Goal: Entertainment & Leisure: Consume media (video, audio)

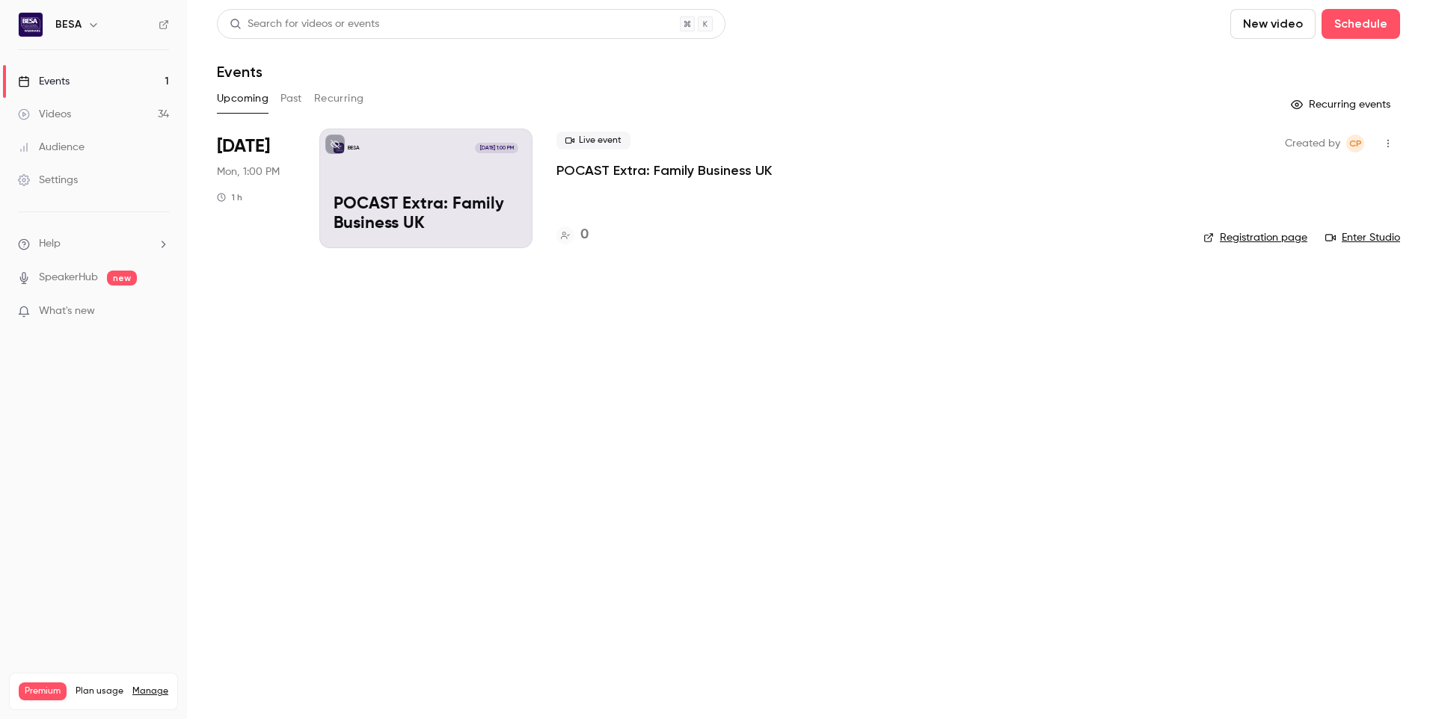
click at [291, 105] on button "Past" at bounding box center [291, 99] width 22 height 24
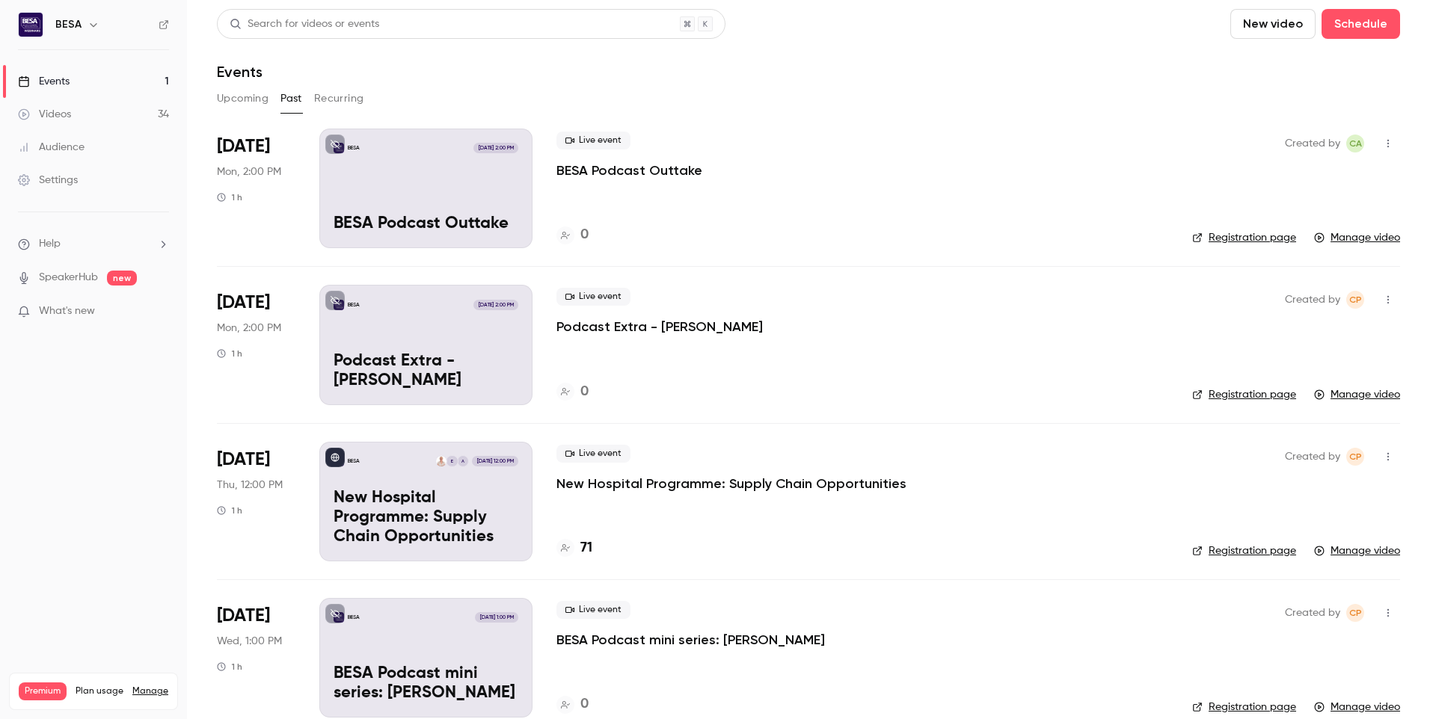
click at [624, 315] on div "Live event Podcast Extra - [PERSON_NAME]" at bounding box center [862, 312] width 612 height 48
click at [631, 330] on p "Podcast Extra - [PERSON_NAME]" at bounding box center [659, 327] width 206 height 18
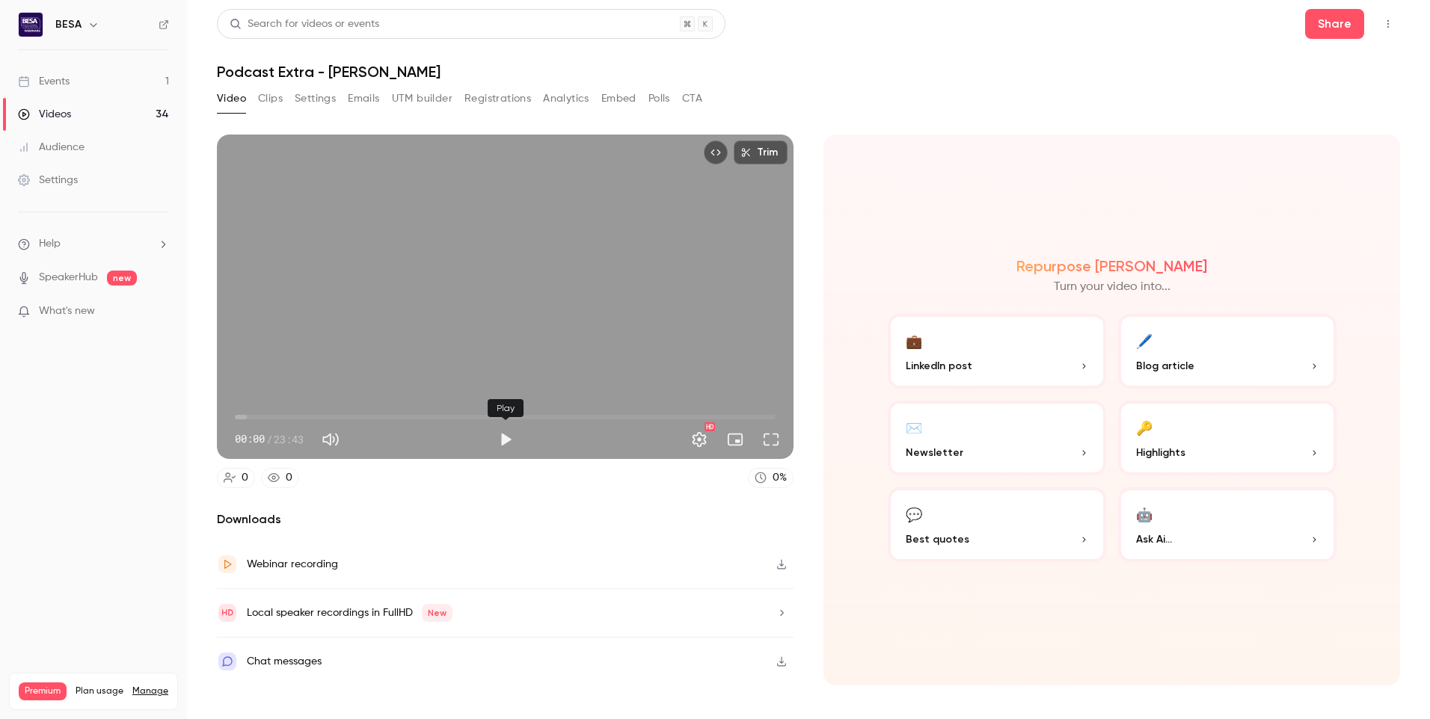
click at [503, 443] on button "Play" at bounding box center [506, 440] width 30 height 30
click at [503, 443] on button "Pause" at bounding box center [506, 440] width 30 height 30
click at [515, 446] on button "Play" at bounding box center [506, 440] width 30 height 30
click at [507, 443] on button "Pause" at bounding box center [506, 440] width 30 height 30
click at [751, 417] on span "00:14" at bounding box center [505, 417] width 541 height 24
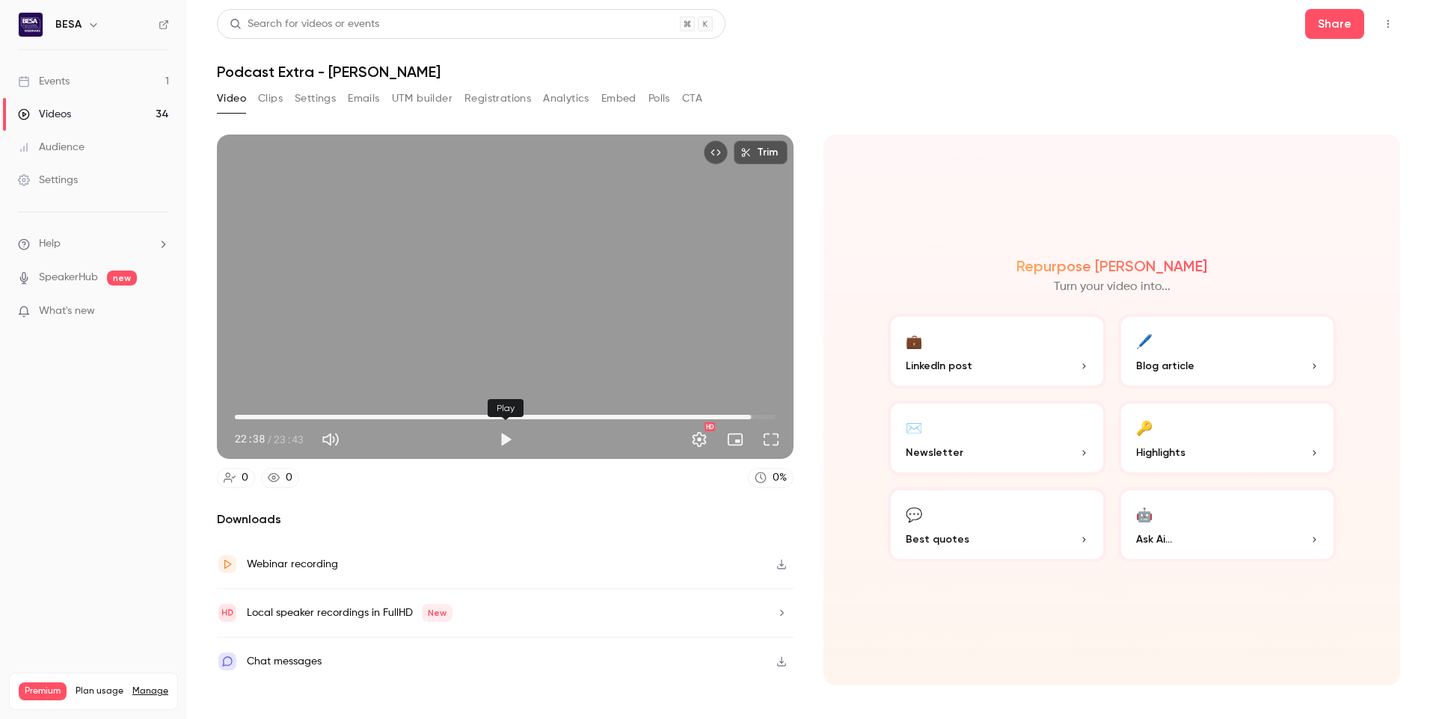
click at [507, 438] on button "Play" at bounding box center [506, 440] width 30 height 30
click at [764, 414] on span "22:39" at bounding box center [505, 417] width 541 height 24
click at [771, 417] on span "23:31" at bounding box center [771, 417] width 4 height 4
click at [504, 439] on button "Pause" at bounding box center [506, 440] width 30 height 30
type input "****"
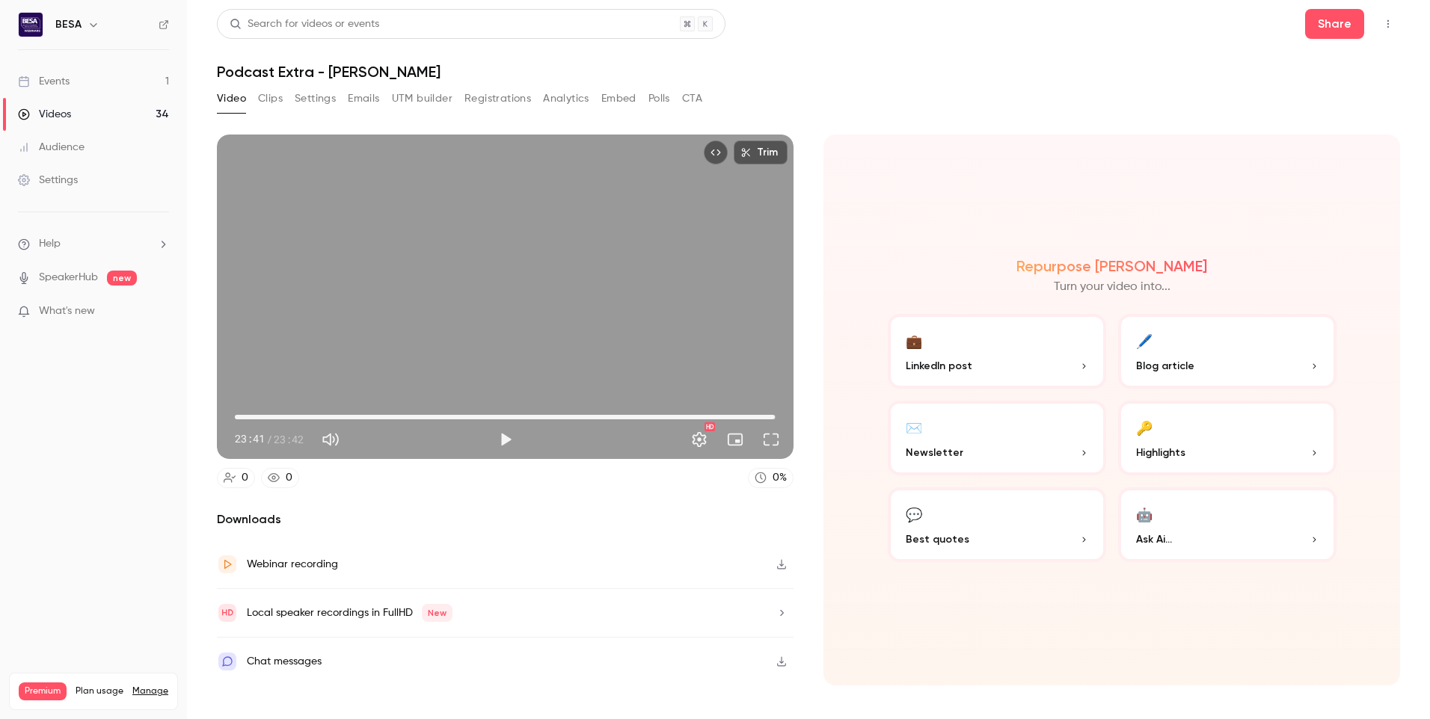
click at [61, 120] on div "Videos" at bounding box center [44, 114] width 53 height 15
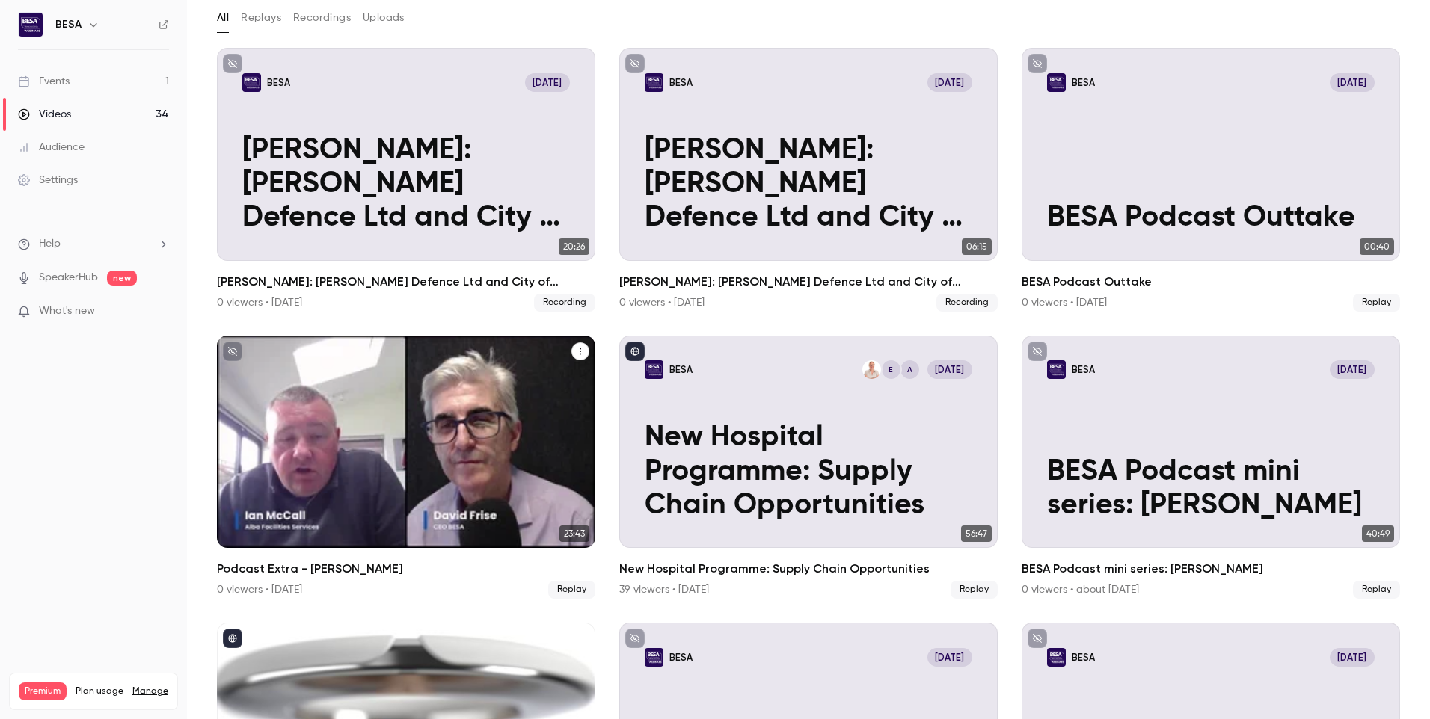
scroll to position [150, 0]
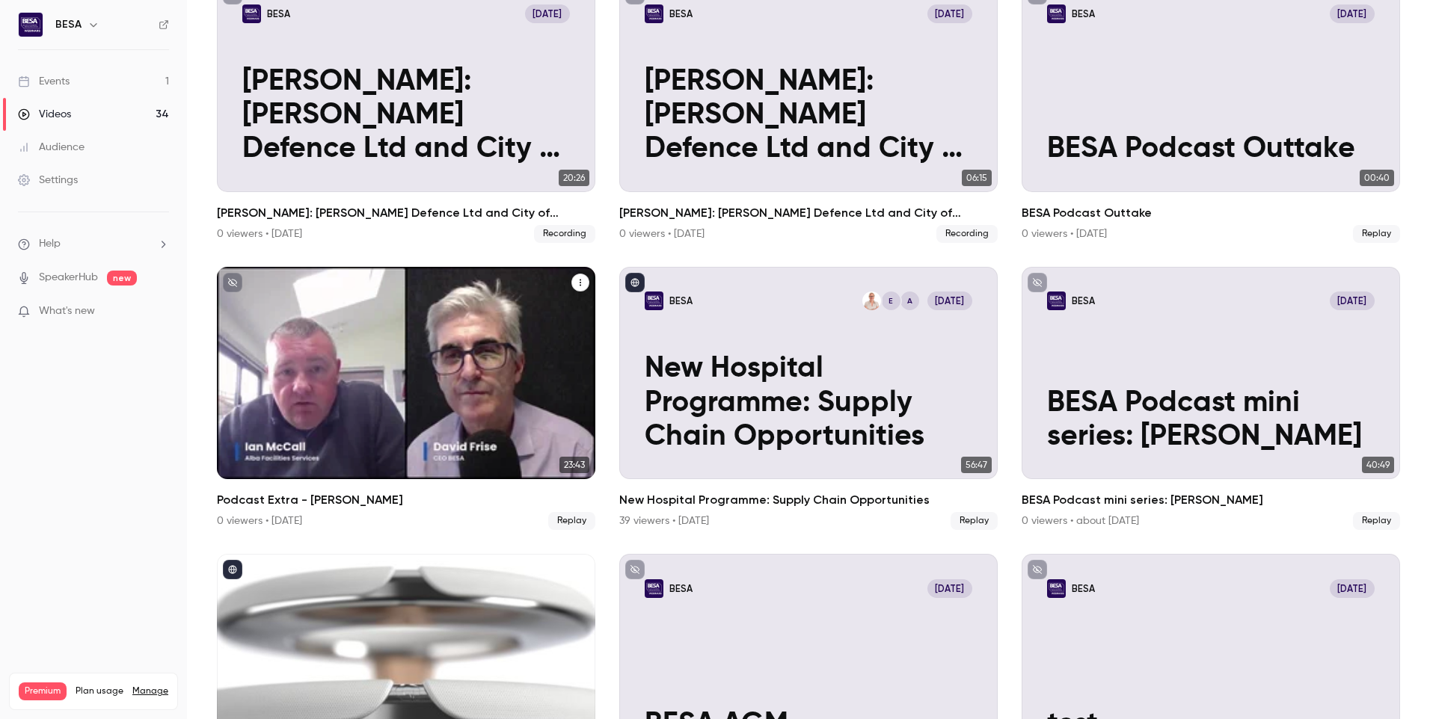
click at [574, 286] on button "Podcast Extra - Ian McCall" at bounding box center [580, 283] width 18 height 18
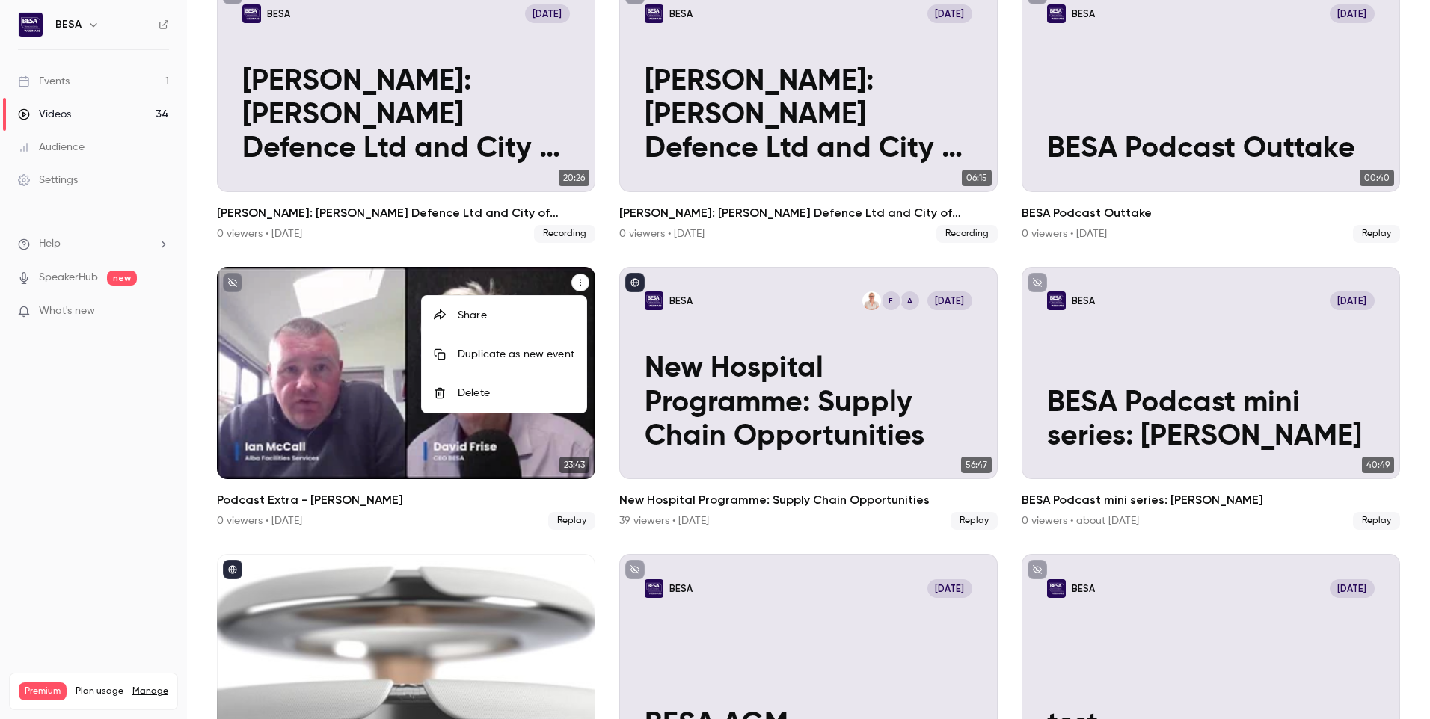
click at [532, 319] on div "Share" at bounding box center [516, 315] width 117 height 15
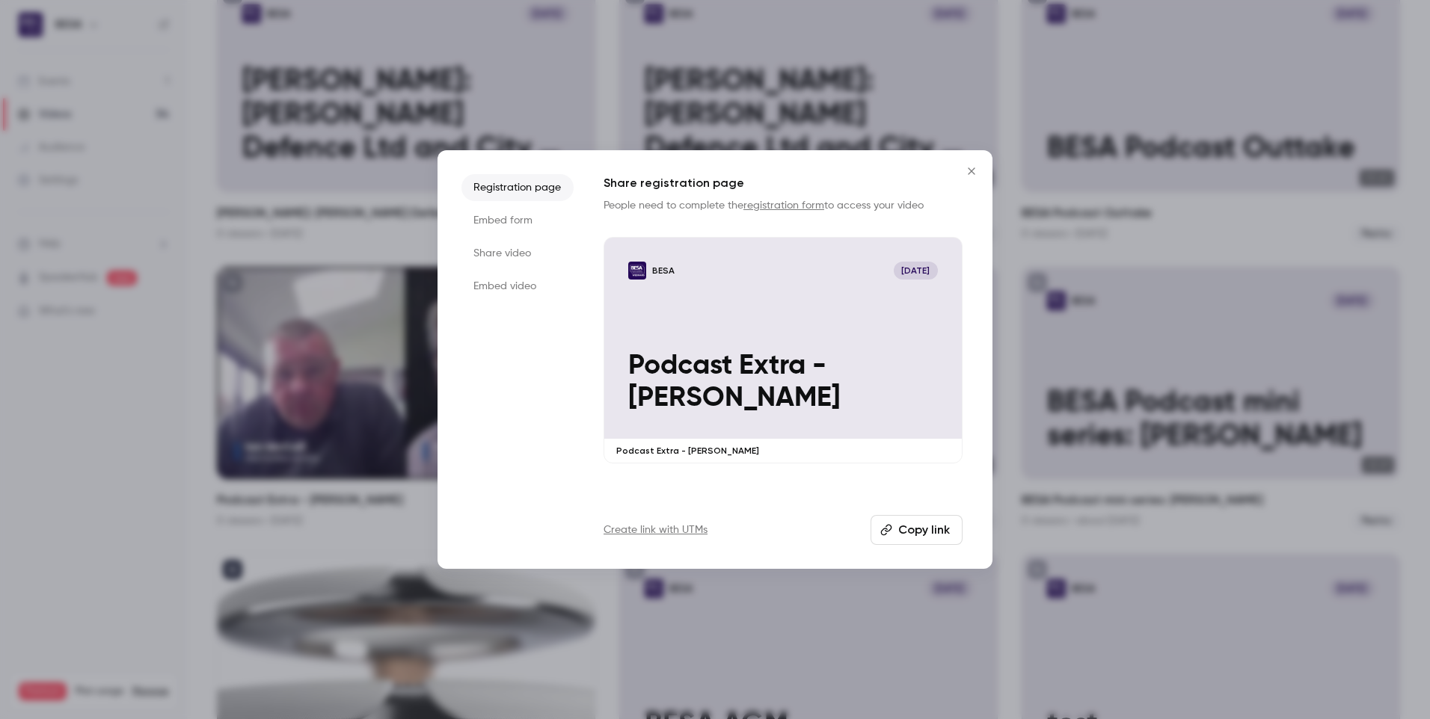
click at [971, 170] on icon "Close" at bounding box center [971, 171] width 18 height 12
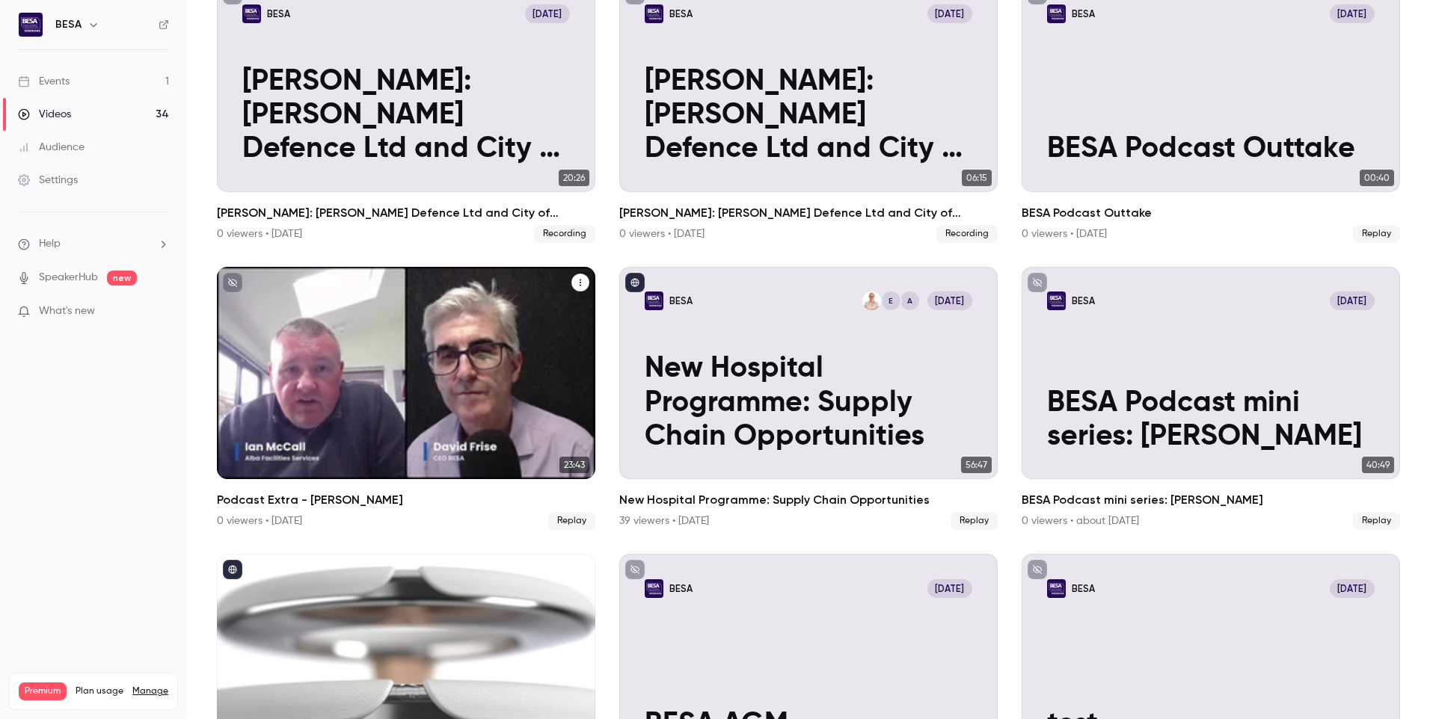
click at [380, 325] on div "BESA [DATE] Podcast Extra - [PERSON_NAME]" at bounding box center [406, 373] width 378 height 213
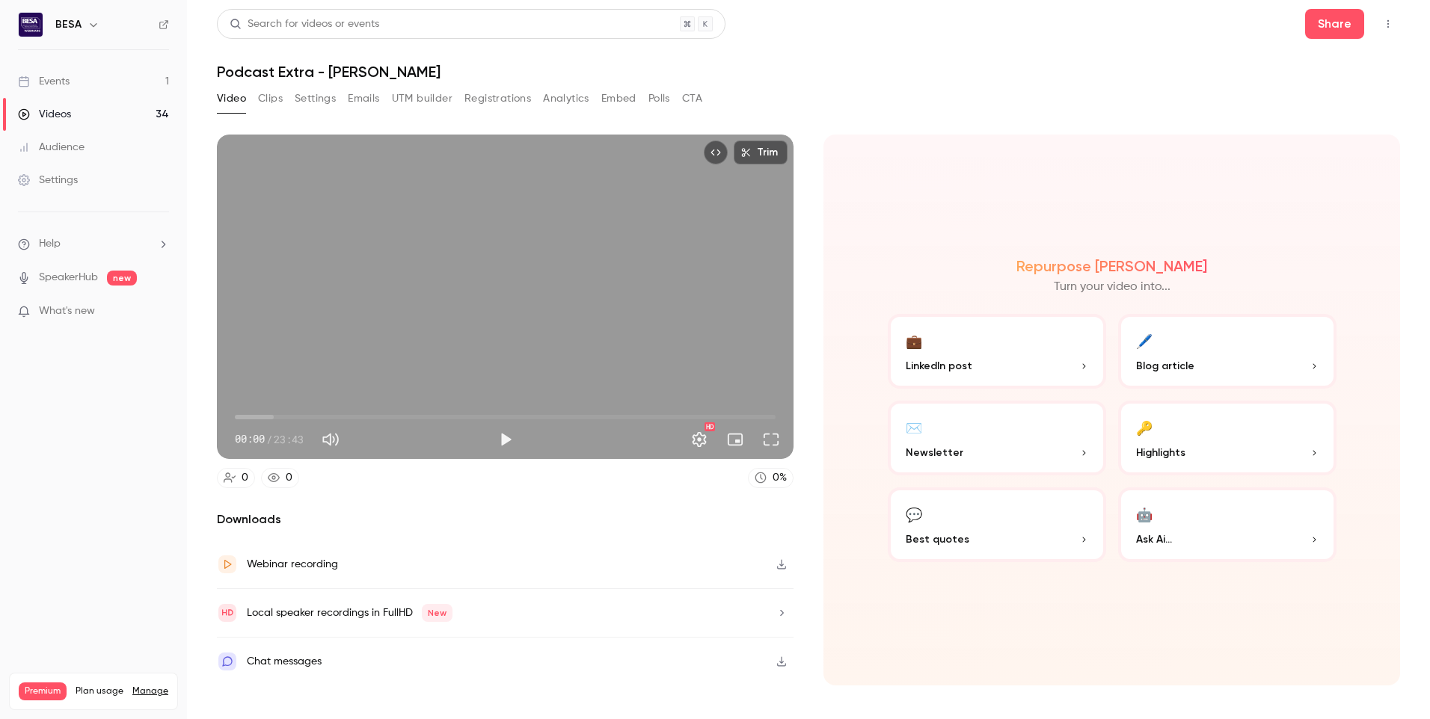
click at [1387, 36] on div "Share" at bounding box center [1352, 24] width 95 height 30
click at [1390, 25] on icon "Top Bar Actions" at bounding box center [1388, 24] width 12 height 10
click at [785, 562] on div at bounding box center [715, 359] width 1430 height 719
click at [782, 564] on icon "button" at bounding box center [781, 564] width 12 height 10
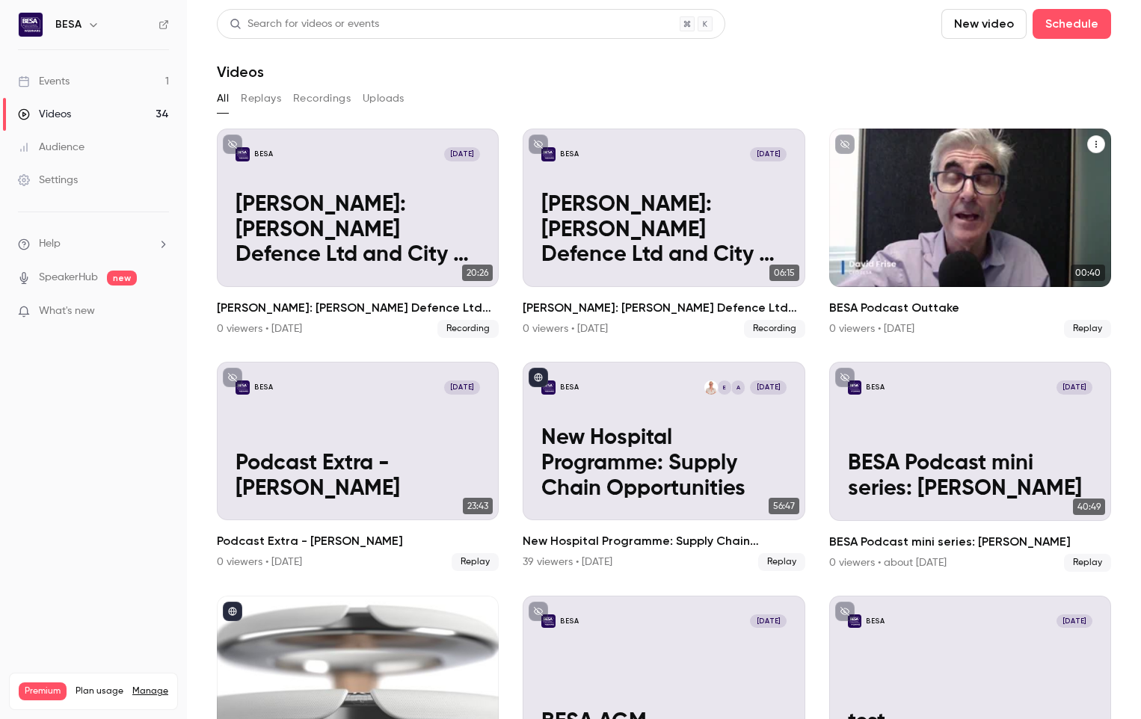
click at [1054, 225] on div "BESA [DATE] BESA Podcast Outtake" at bounding box center [970, 208] width 282 height 159
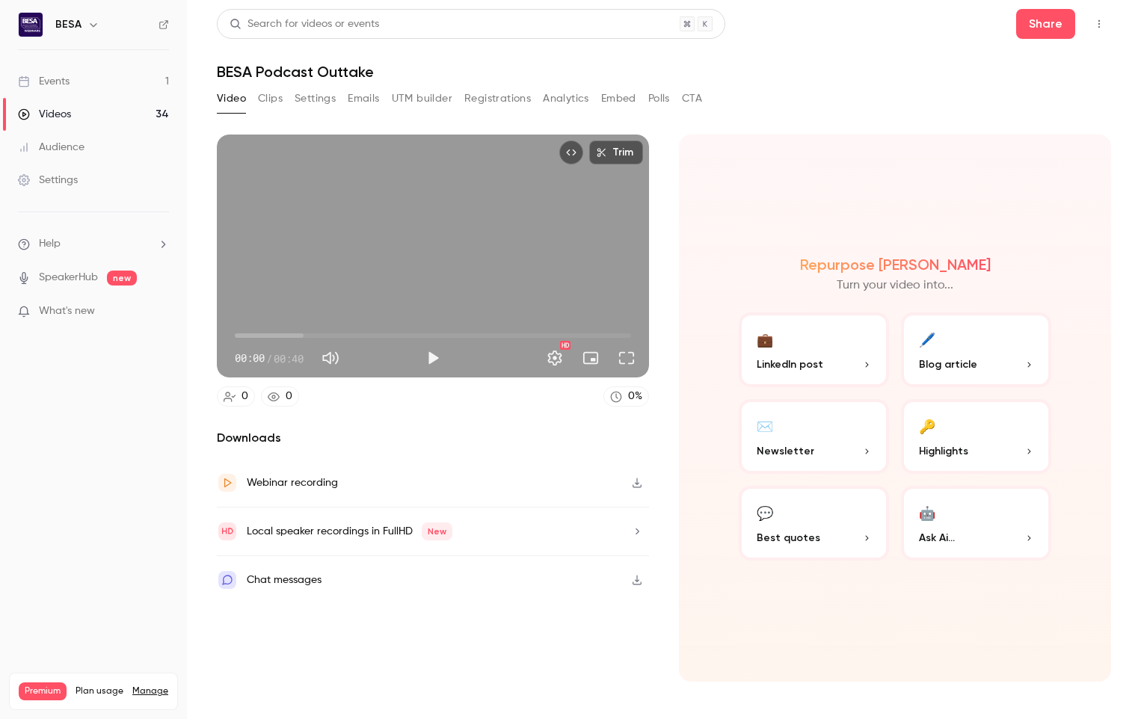
click at [631, 482] on icon "button" at bounding box center [637, 483] width 12 height 10
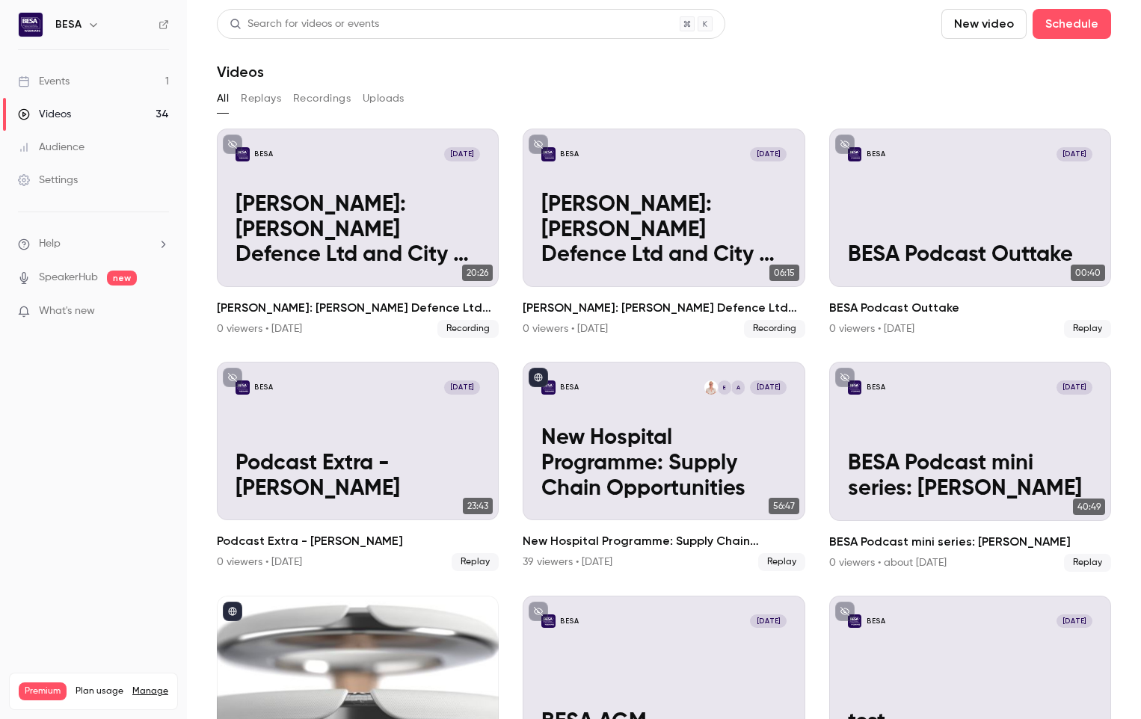
click at [430, 438] on div "BESA [DATE] Podcast Extra - [PERSON_NAME]" at bounding box center [358, 441] width 282 height 159
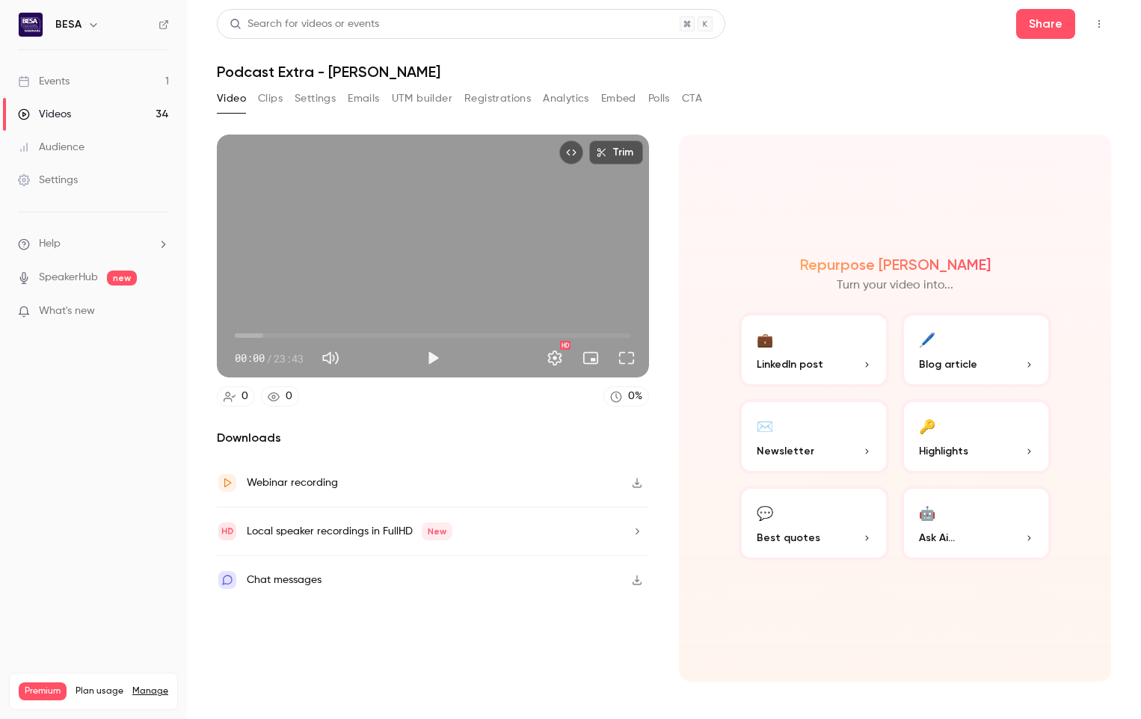
click at [273, 99] on button "Clips" at bounding box center [270, 99] width 25 height 24
